Goal: Book appointment/travel/reservation

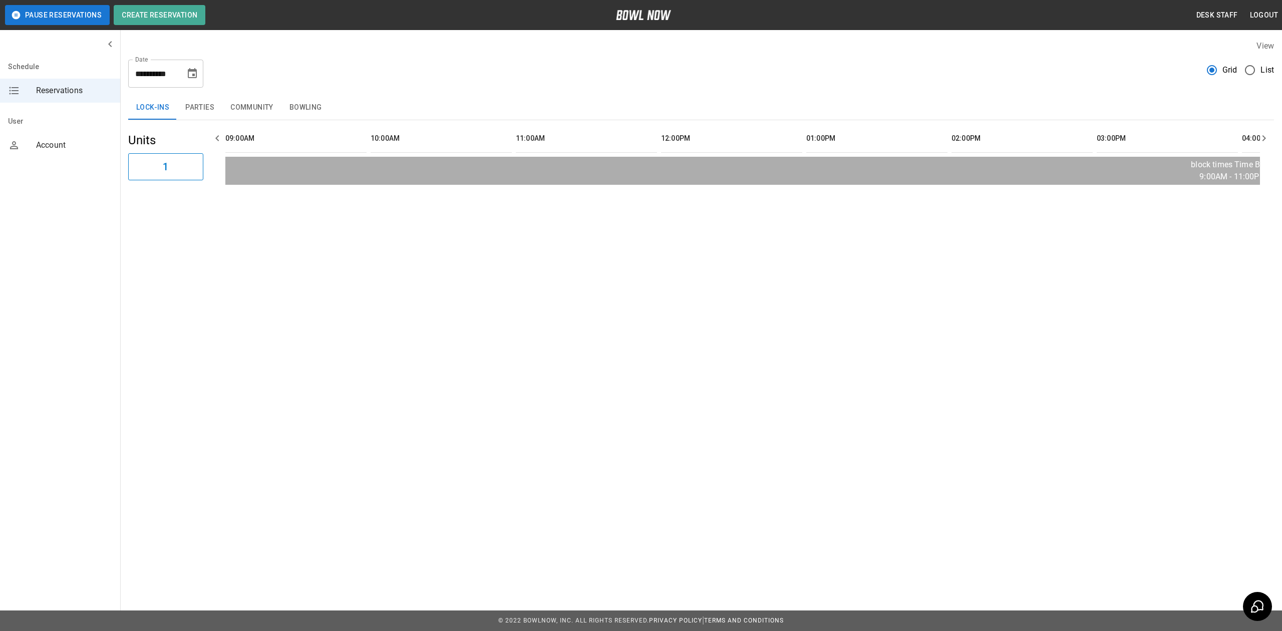
scroll to position [0, 1450]
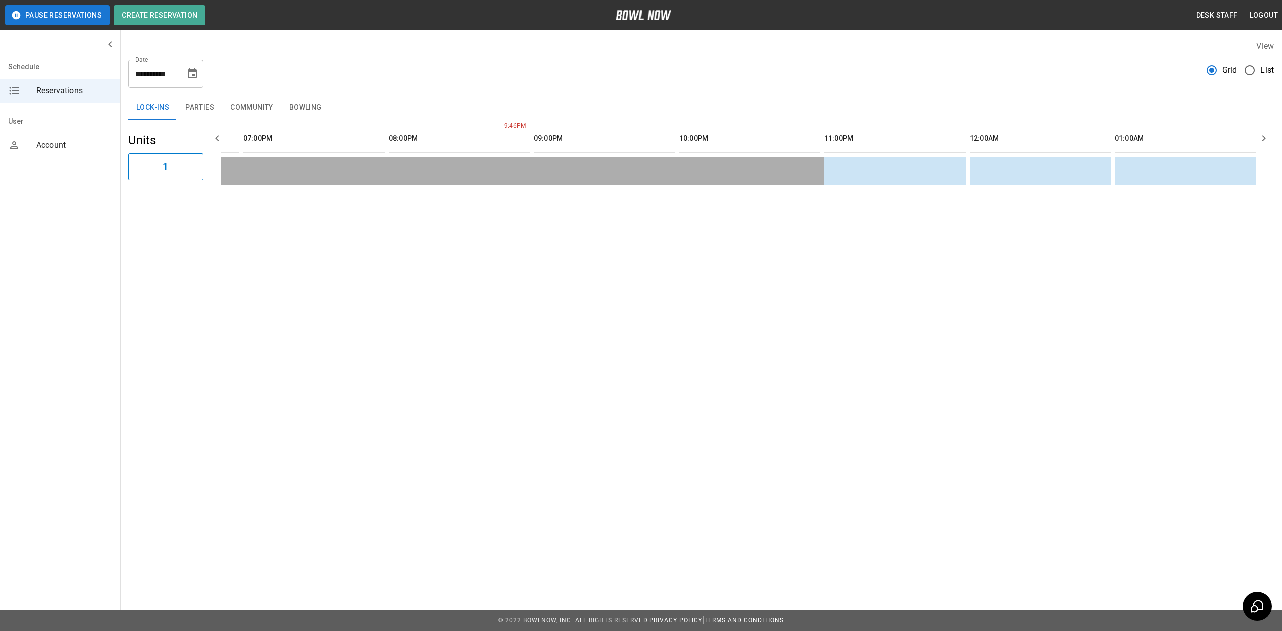
click at [193, 77] on icon "Choose date, selected date is Aug 22, 2025" at bounding box center [192, 74] width 12 height 12
click at [195, 223] on button "29" at bounding box center [194, 221] width 18 height 18
drag, startPoint x: 193, startPoint y: 74, endPoint x: 191, endPoint y: 84, distance: 10.2
click at [193, 74] on icon "Choose date, selected date is Aug 29, 2025" at bounding box center [192, 73] width 9 height 10
click at [317, 77] on div "**********" at bounding box center [701, 70] width 1146 height 36
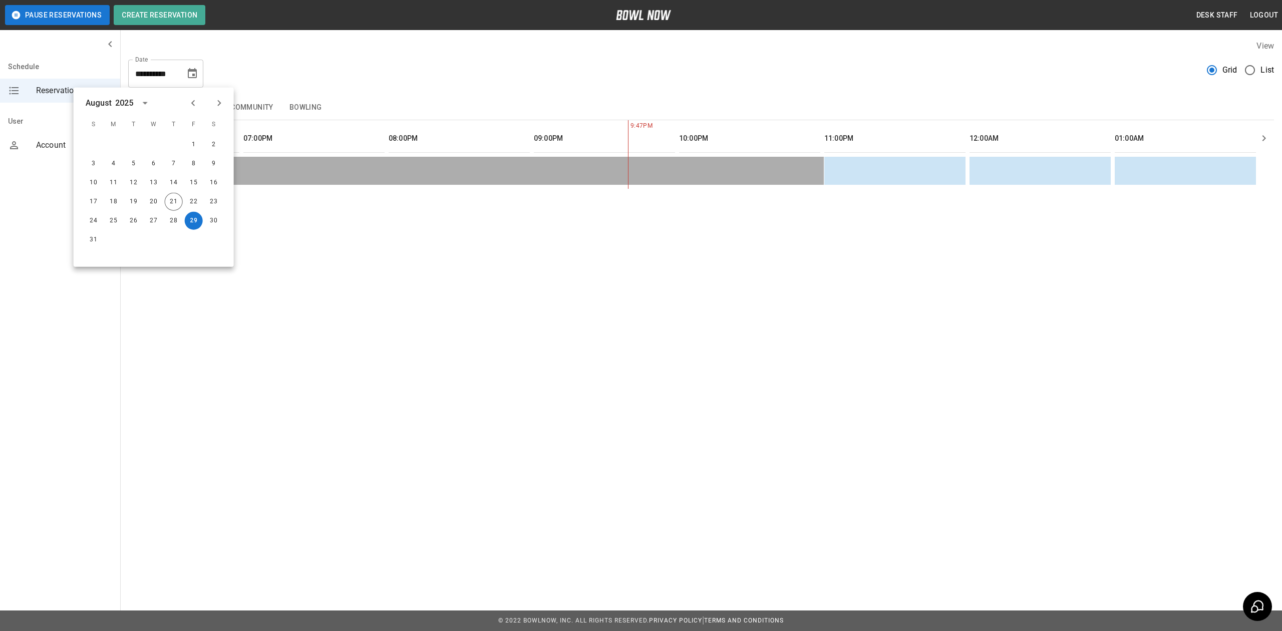
drag, startPoint x: 384, startPoint y: 93, endPoint x: 333, endPoint y: 101, distance: 51.3
click at [384, 93] on div "**********" at bounding box center [701, 114] width 1162 height 165
click at [314, 107] on button "Bowling" at bounding box center [305, 108] width 49 height 24
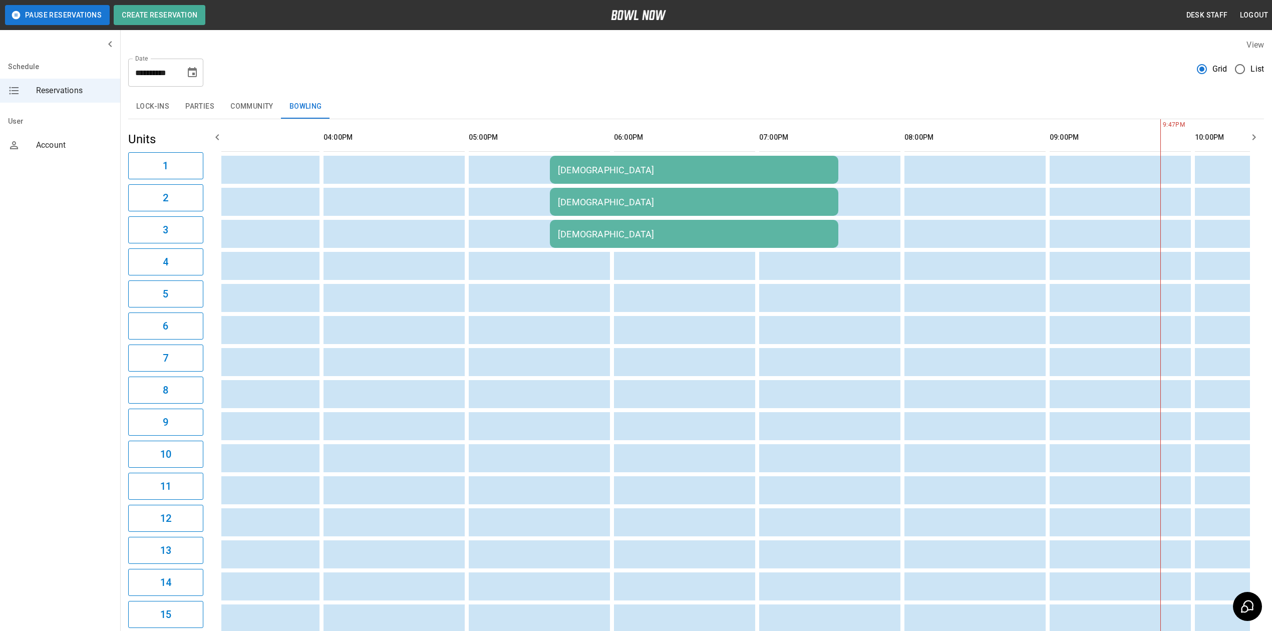
scroll to position [0, 0]
click at [201, 75] on button "Choose date, selected date is Aug 29, 2025" at bounding box center [192, 74] width 20 height 20
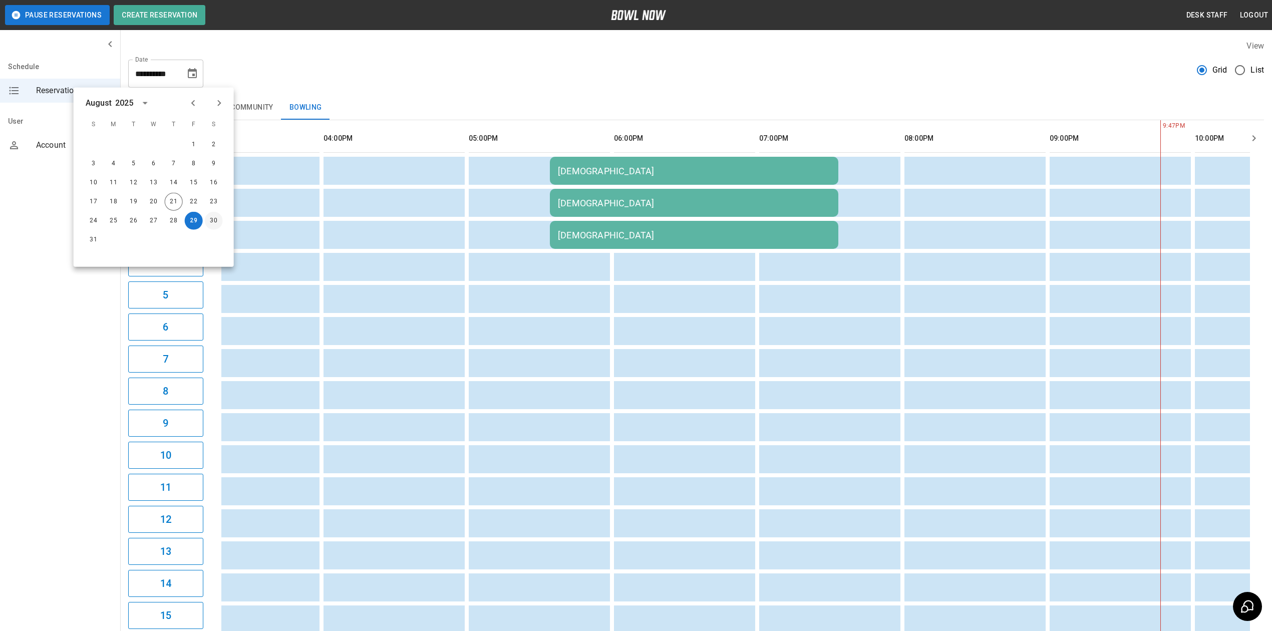
click at [215, 221] on button "30" at bounding box center [214, 221] width 18 height 18
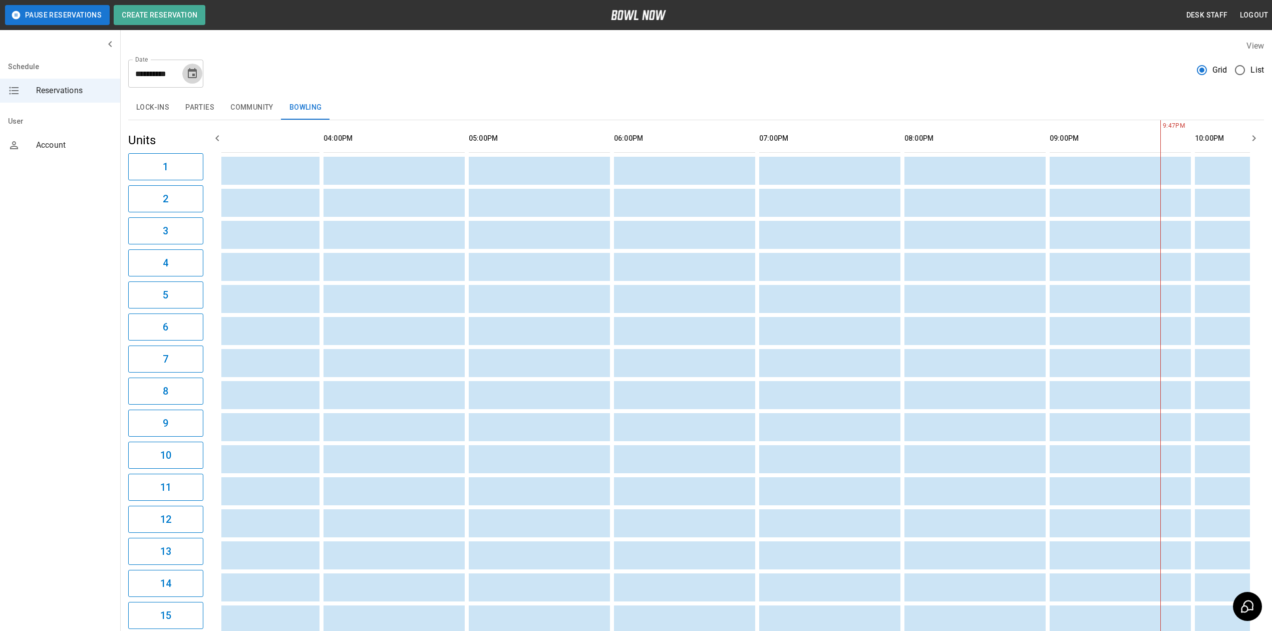
click at [186, 65] on button "Choose date, selected date is Aug 30, 2025" at bounding box center [192, 74] width 20 height 20
drag, startPoint x: 219, startPoint y: 101, endPoint x: 203, endPoint y: 116, distance: 22.0
click at [219, 101] on icon "Next month" at bounding box center [219, 103] width 4 height 6
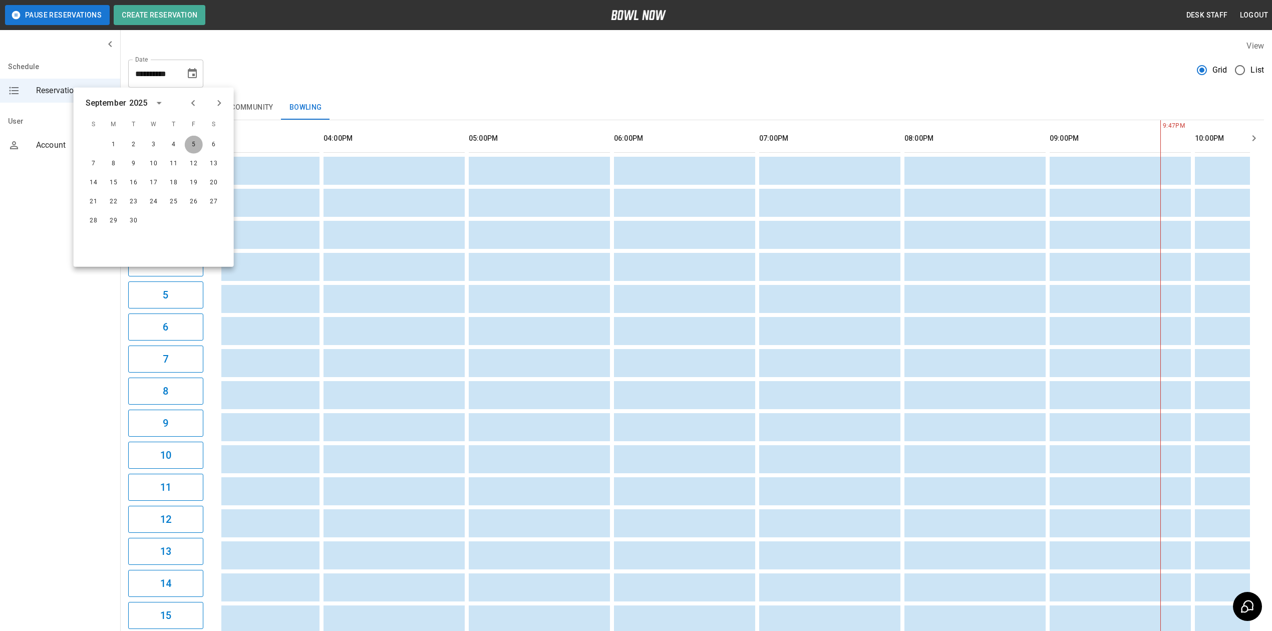
click at [194, 143] on button "5" at bounding box center [194, 145] width 18 height 18
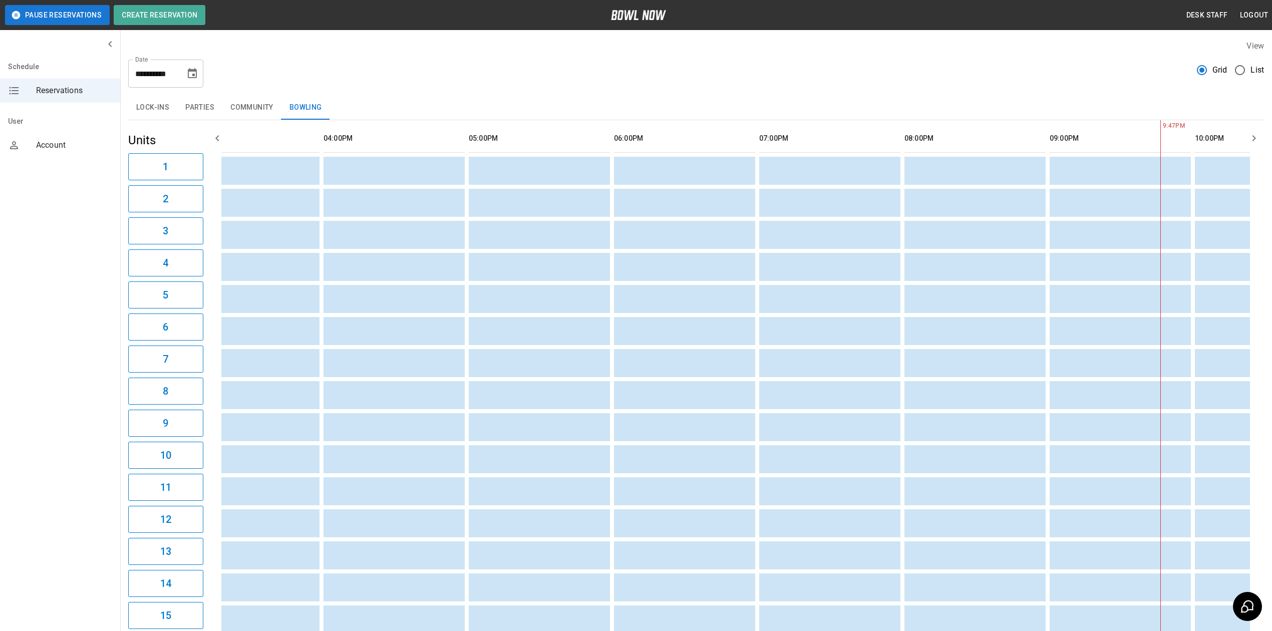
click at [199, 74] on button "Choose date, selected date is Sep 5, 2025" at bounding box center [192, 74] width 20 height 20
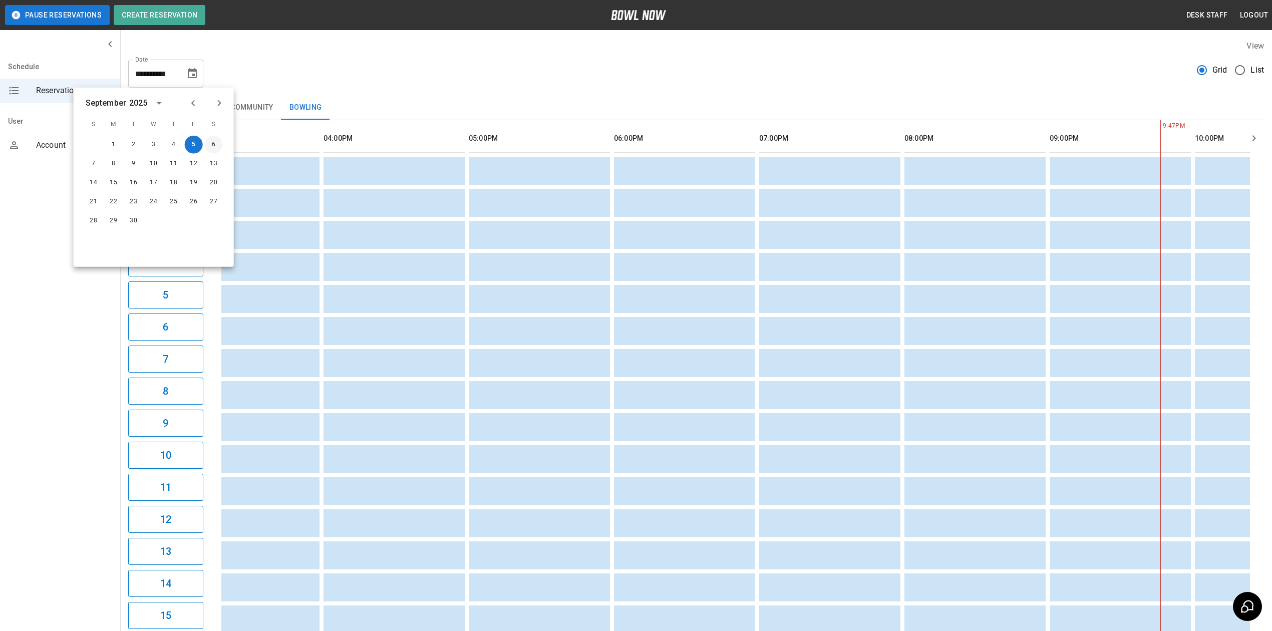
click at [215, 142] on button "6" at bounding box center [214, 145] width 18 height 18
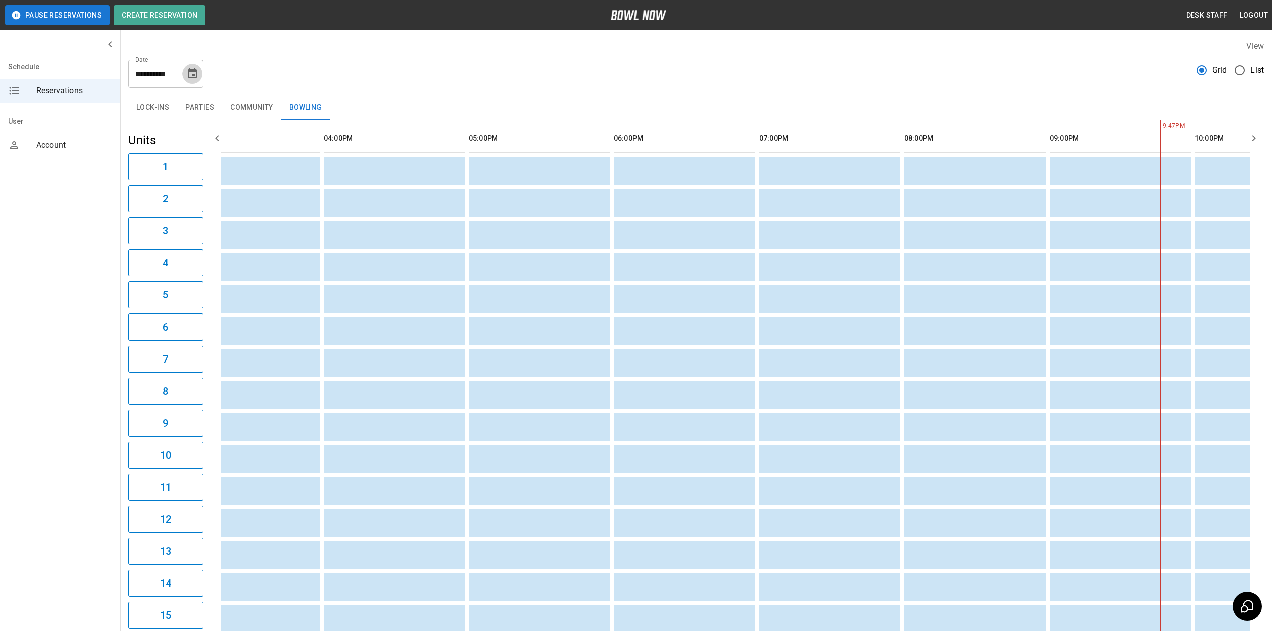
click at [194, 69] on icon "Choose date, selected date is Sep 6, 2025" at bounding box center [192, 73] width 9 height 10
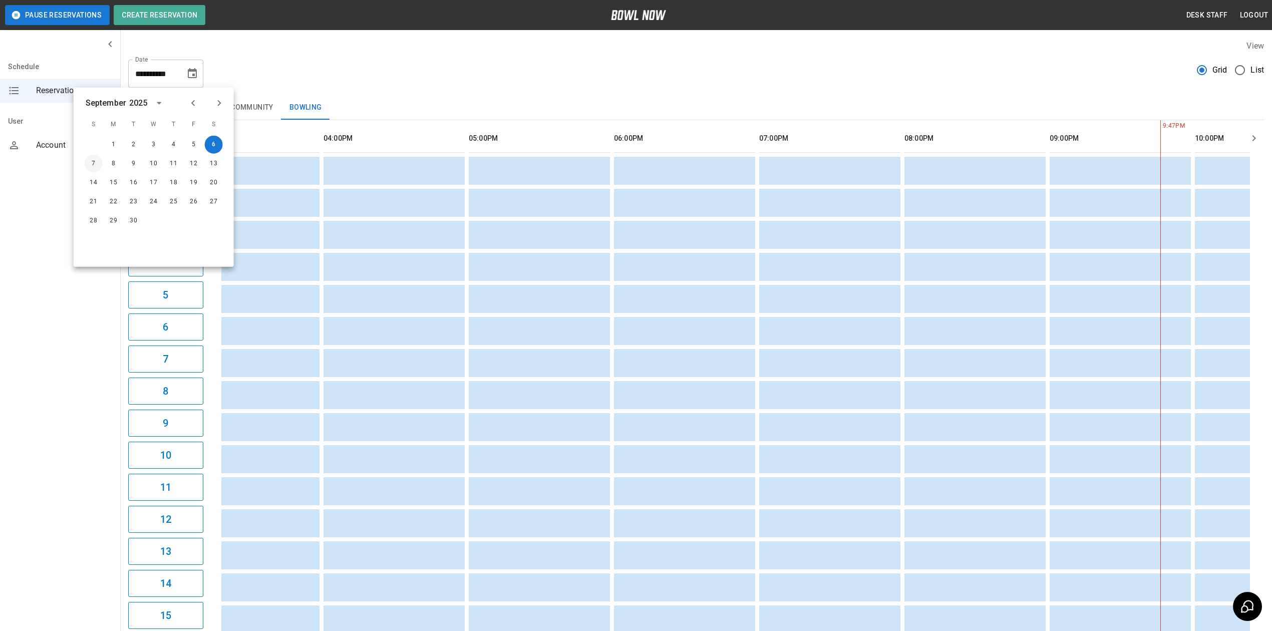
click at [99, 169] on button "7" at bounding box center [94, 164] width 18 height 18
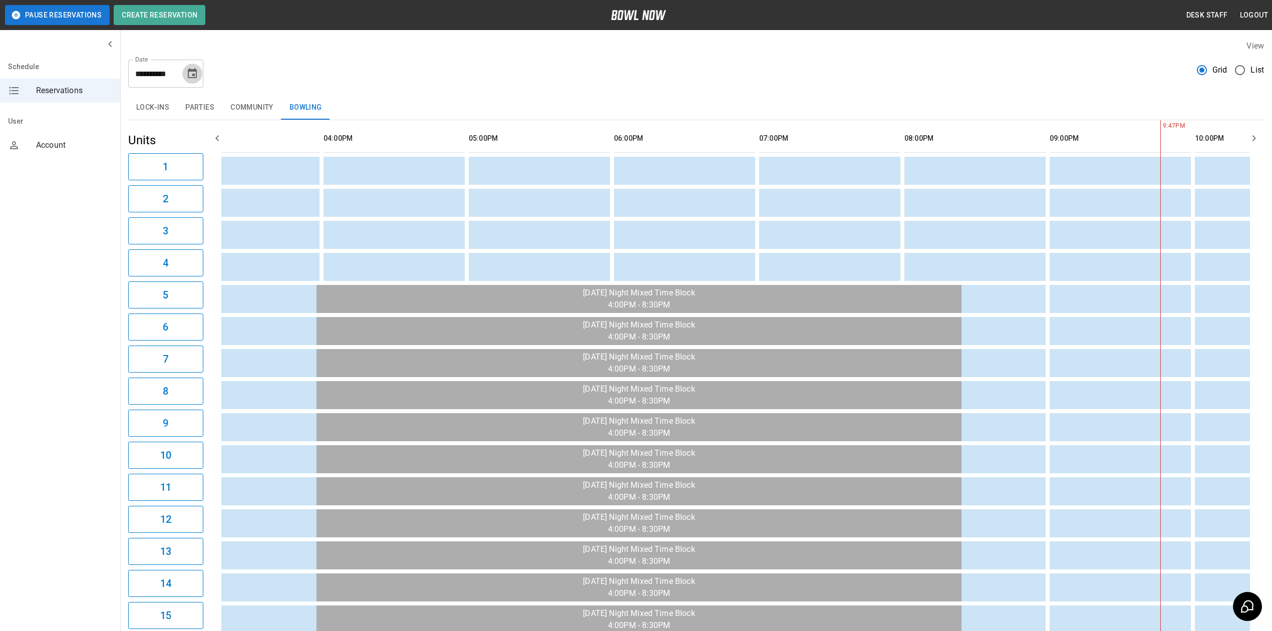
click at [198, 71] on button "Choose date, selected date is Sep 7, 2025" at bounding box center [192, 74] width 20 height 20
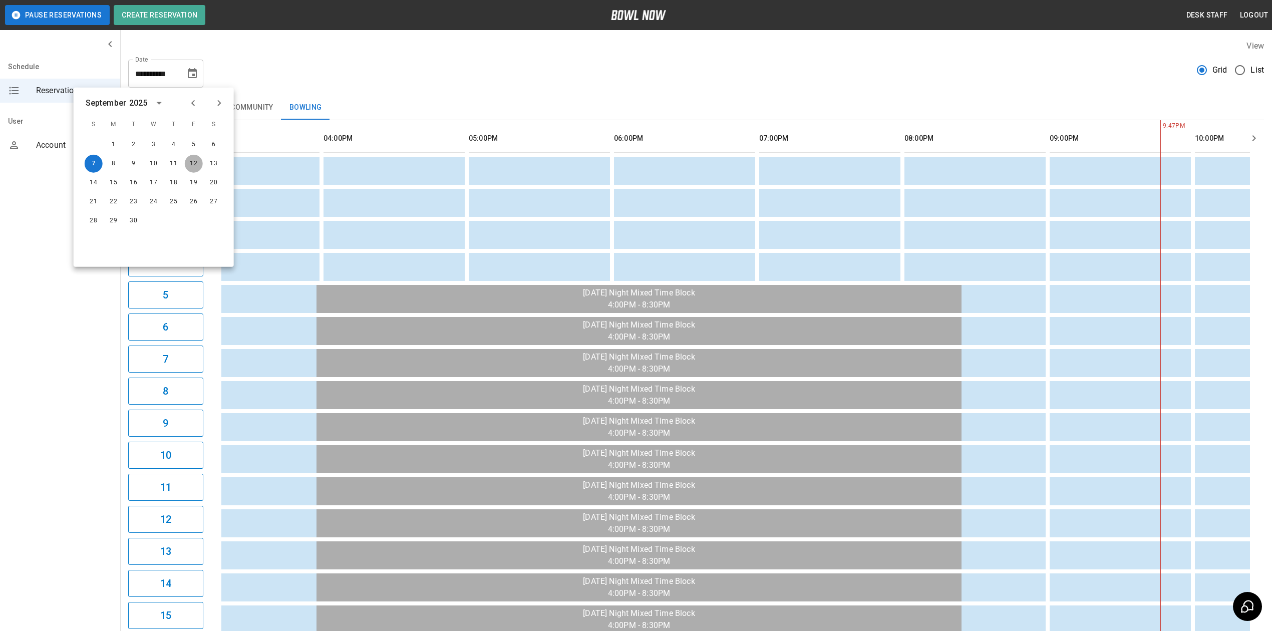
click at [193, 165] on button "12" at bounding box center [194, 164] width 18 height 18
type input "**********"
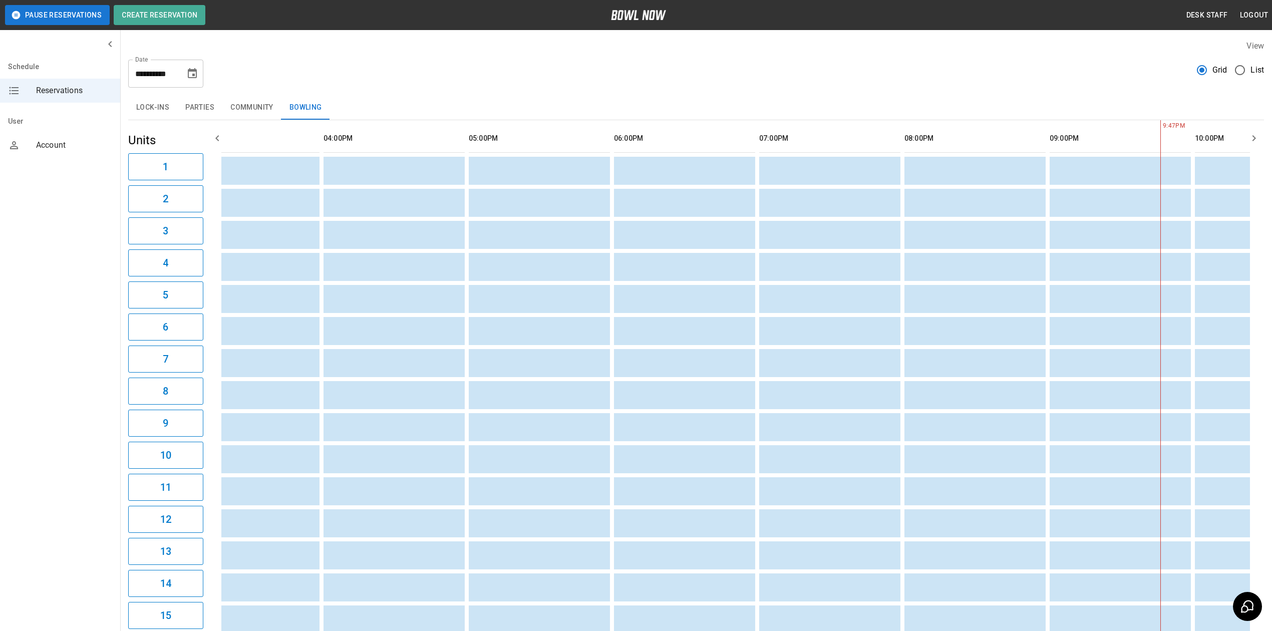
click at [199, 82] on div "**********" at bounding box center [165, 74] width 75 height 28
